Goal: Find specific page/section: Find specific page/section

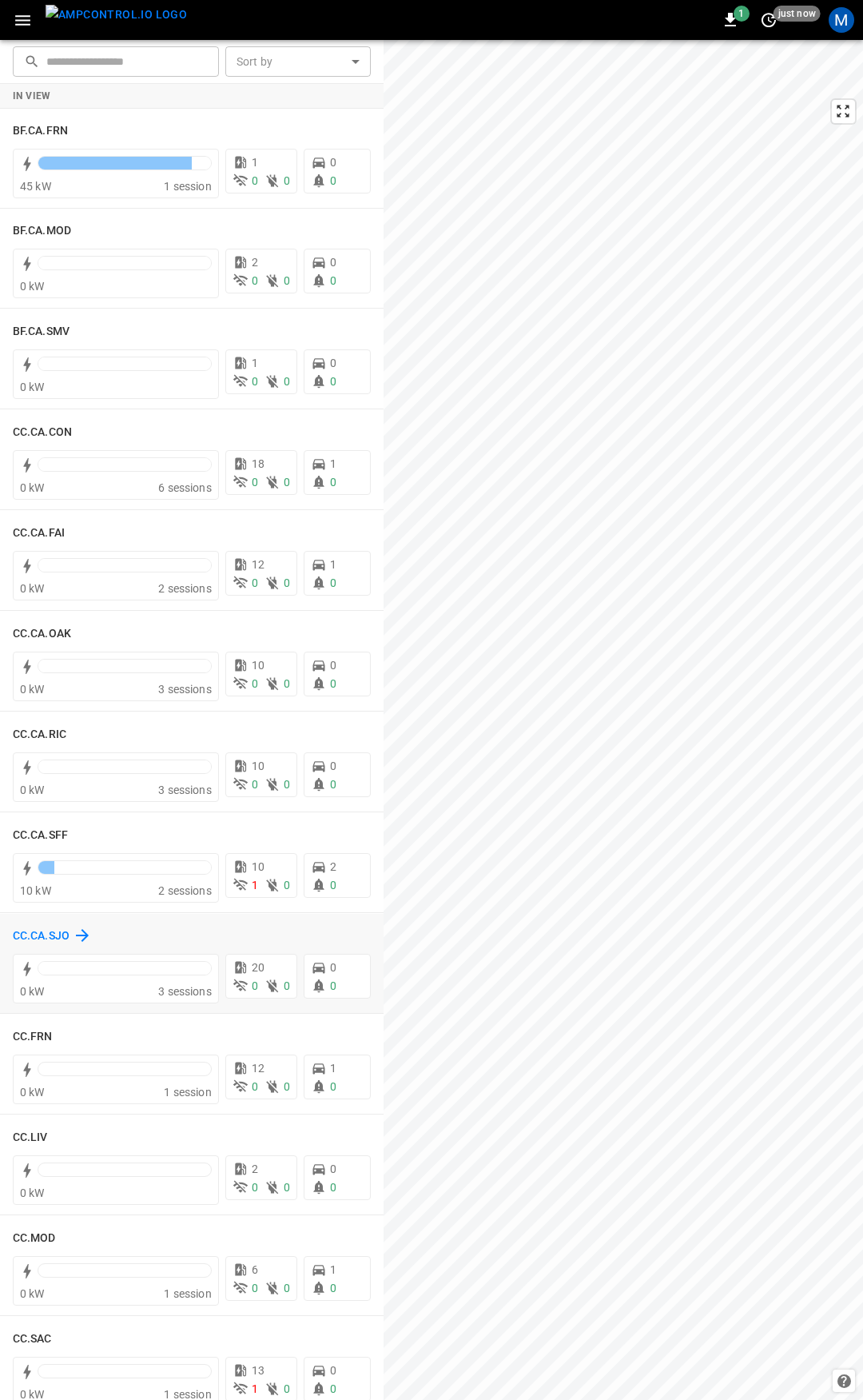
click at [27, 930] on h6 "CC.CA.SJO" at bounding box center [41, 936] width 57 height 18
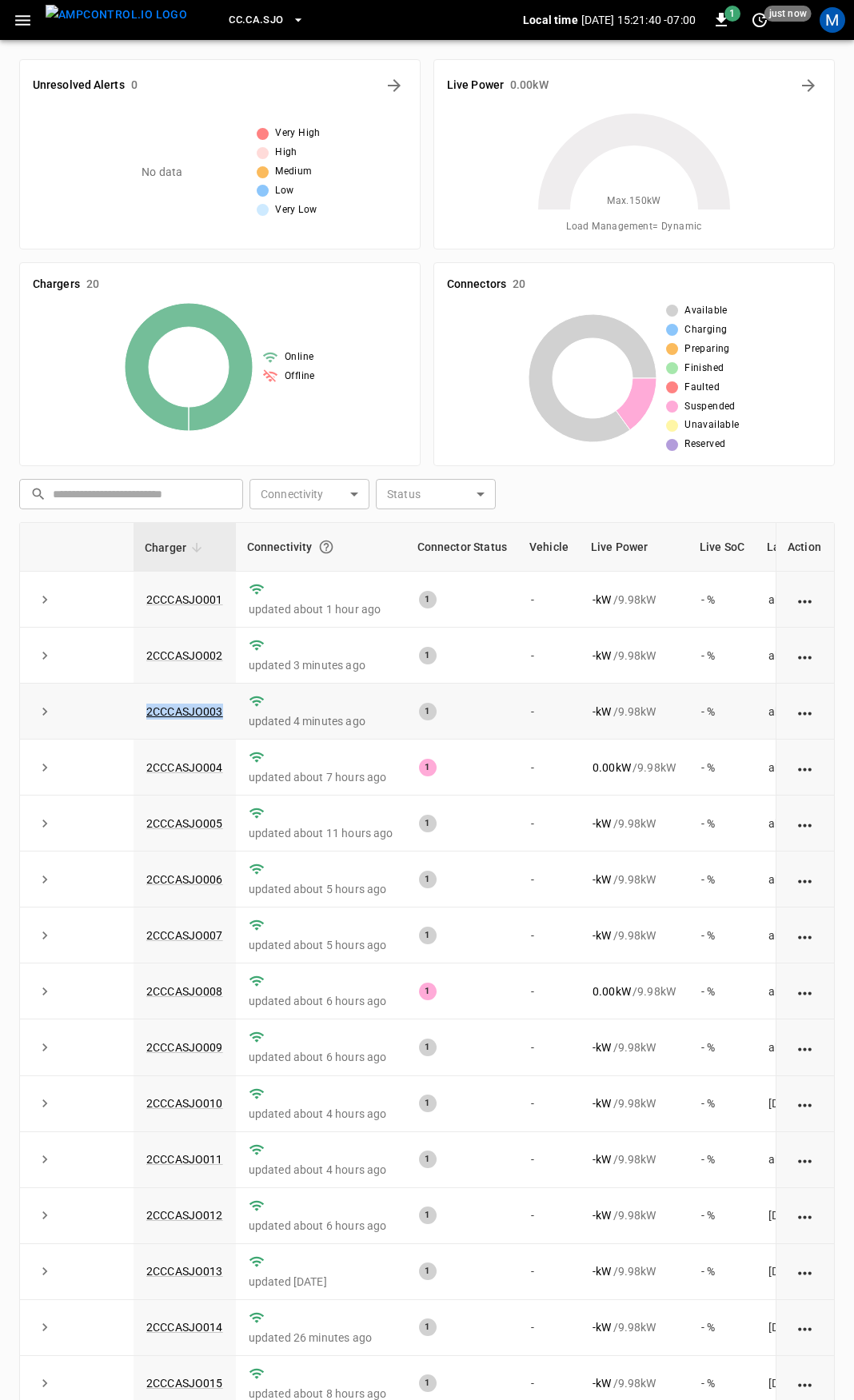
drag, startPoint x: 225, startPoint y: 717, endPoint x: 106, endPoint y: 715, distance: 119.0
click at [106, 715] on tr "2CCCASJO003 updated 4 minutes ago 1 - - kW / 9.98 kW - % about 20 hours ago" at bounding box center [480, 712] width 919 height 56
copy tr "2CCCASJO003"
click at [166, 715] on link "2CCCASJO003" at bounding box center [184, 712] width 83 height 20
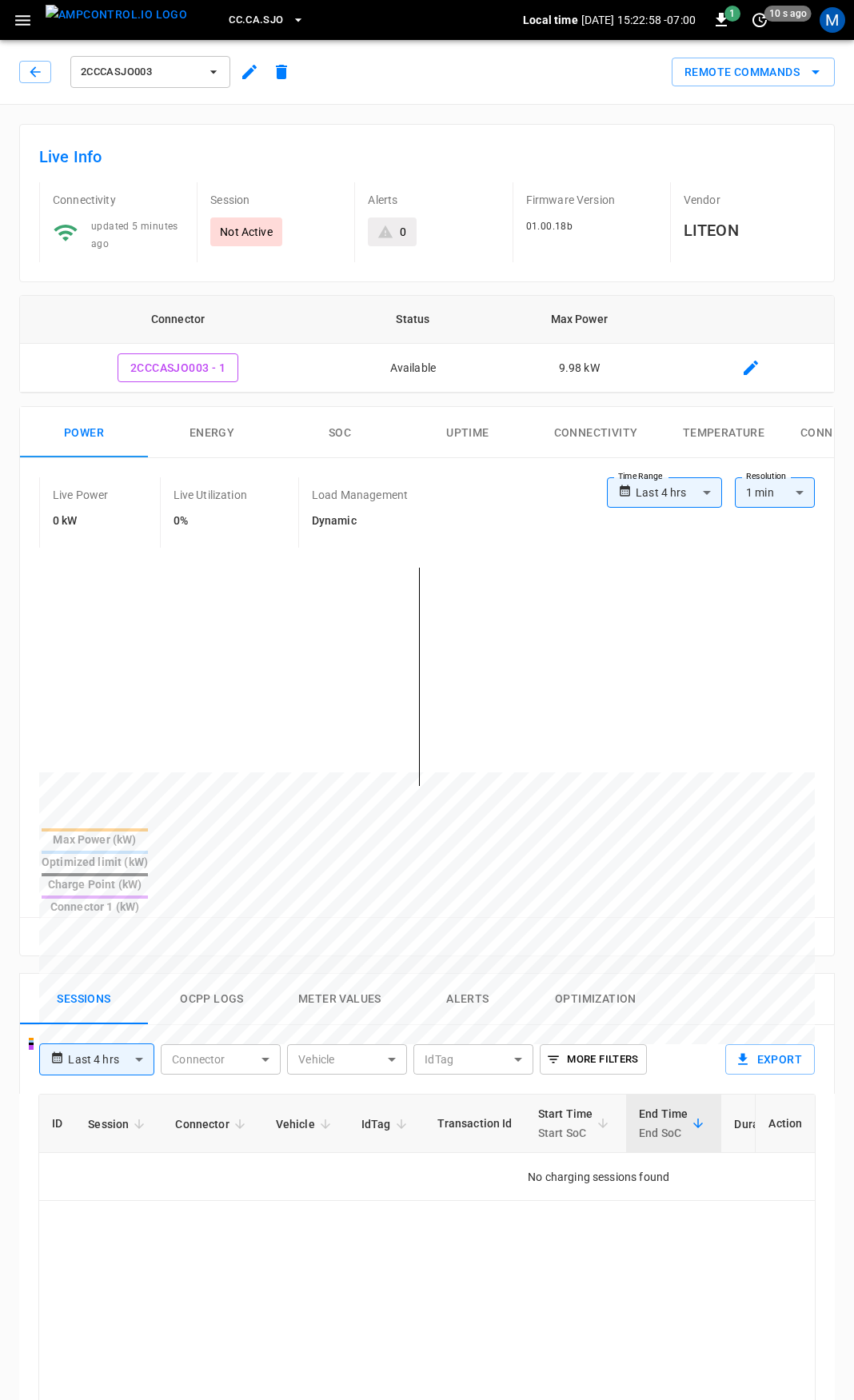
click at [237, 12] on span "CC.CA.SJO" at bounding box center [255, 20] width 54 height 19
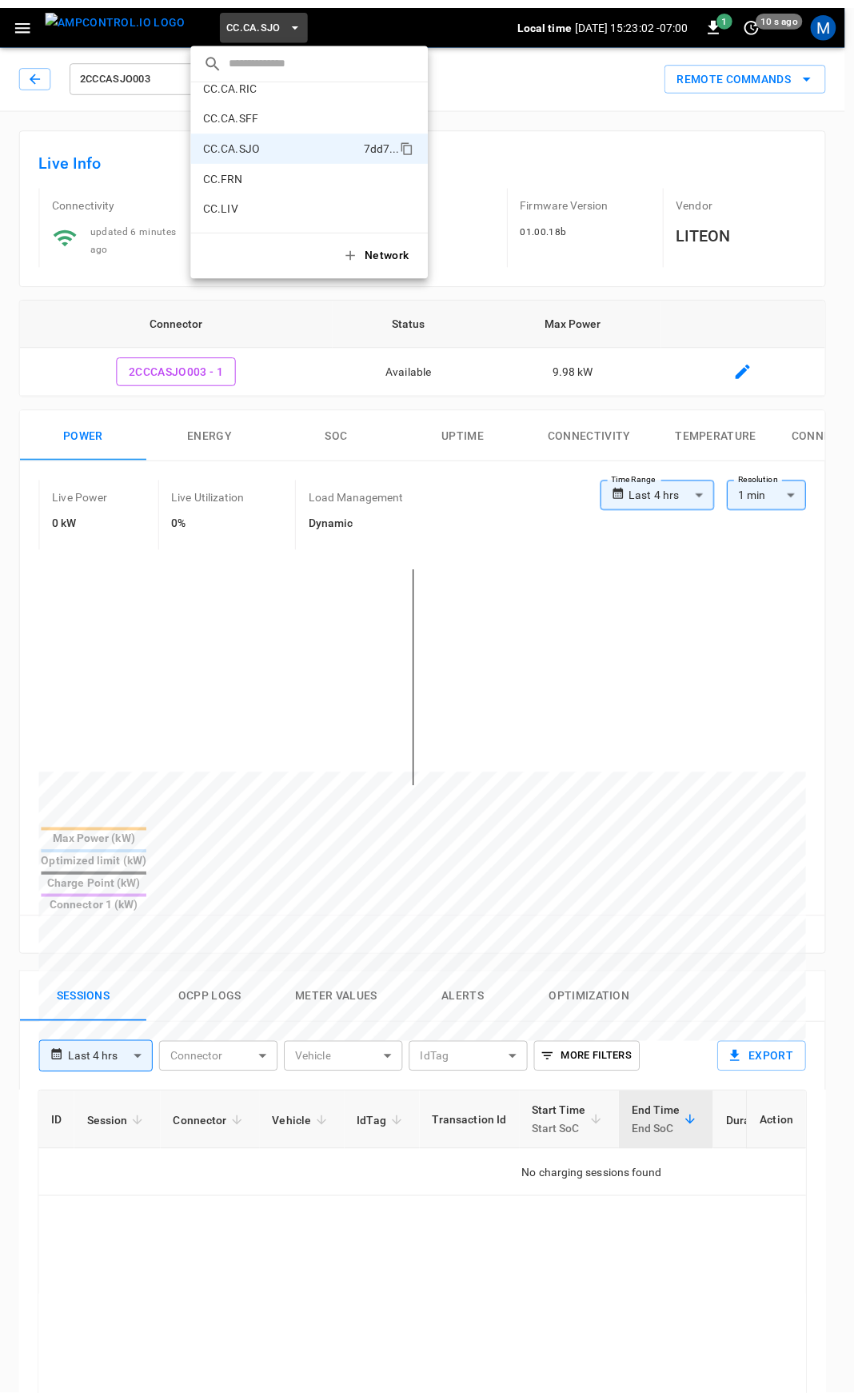
scroll to position [245, 0]
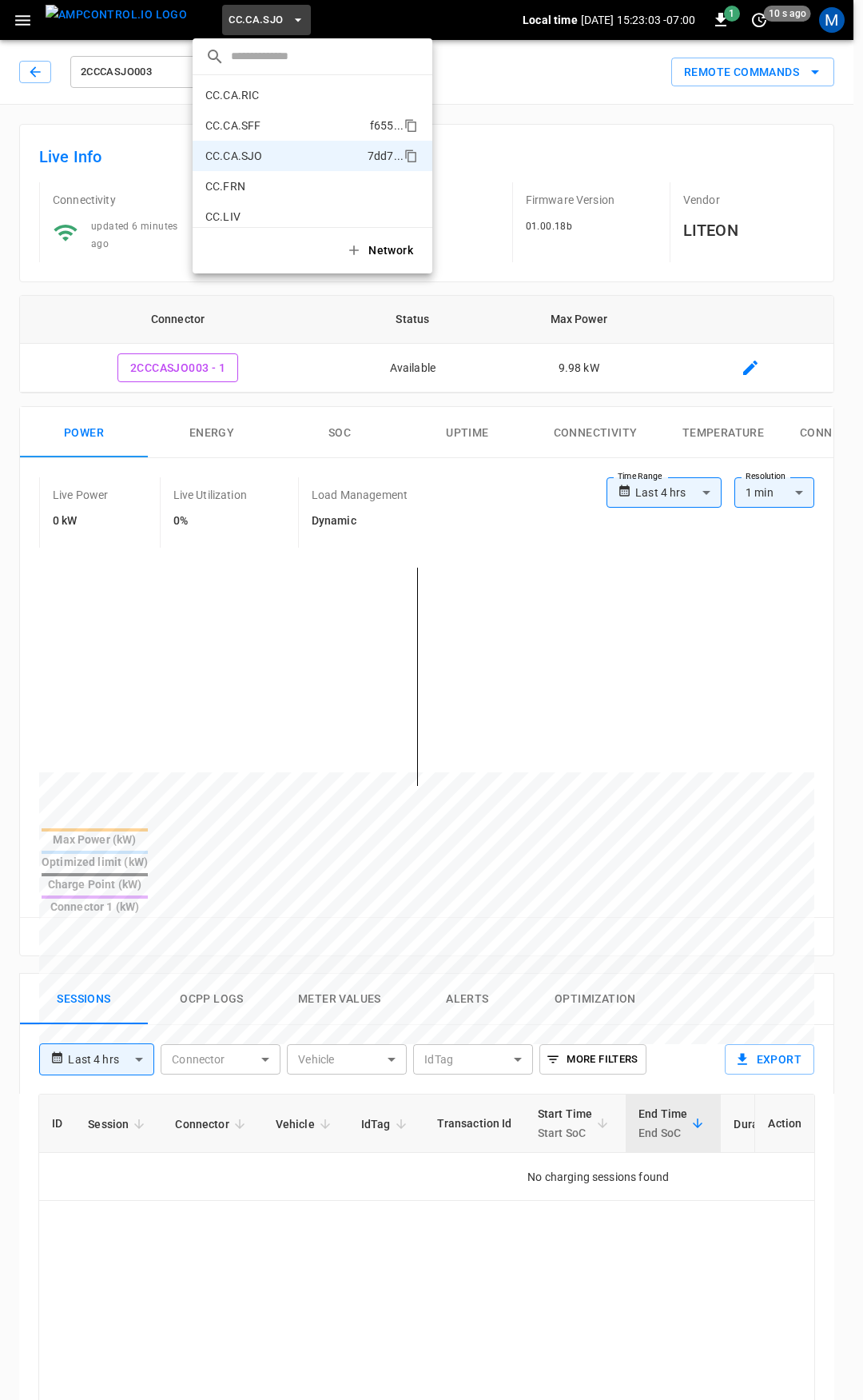
click at [238, 122] on p "CC.CA.SFF" at bounding box center [285, 125] width 158 height 16
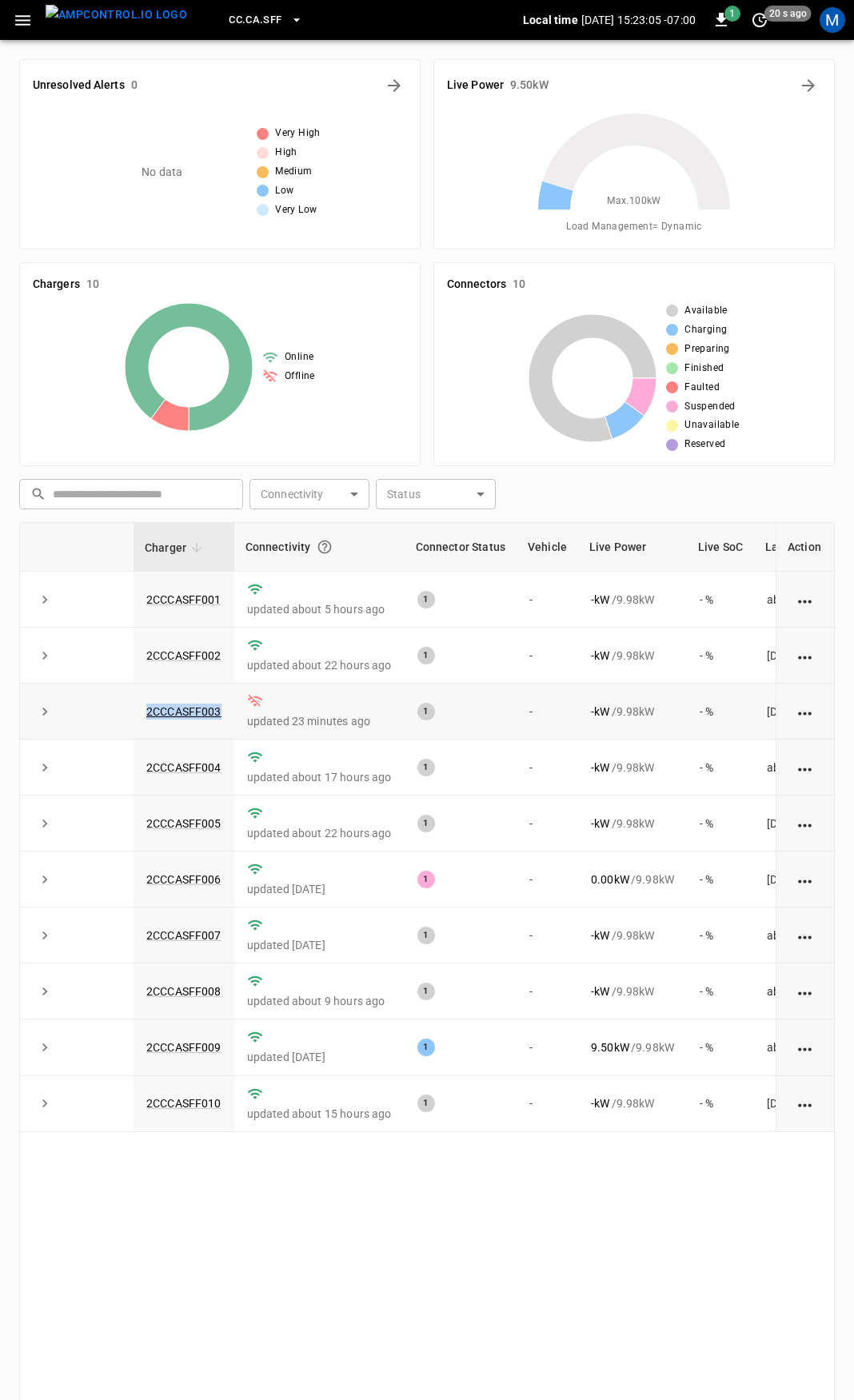
drag, startPoint x: 228, startPoint y: 715, endPoint x: 113, endPoint y: 719, distance: 115.1
click at [113, 718] on tr "2CCCASFF003 updated 23 minutes ago 1 - - kW / 9.98 kW - % [DATE]" at bounding box center [479, 712] width 918 height 56
copy tr "2CCCASFF003"
